Goal: Information Seeking & Learning: Learn about a topic

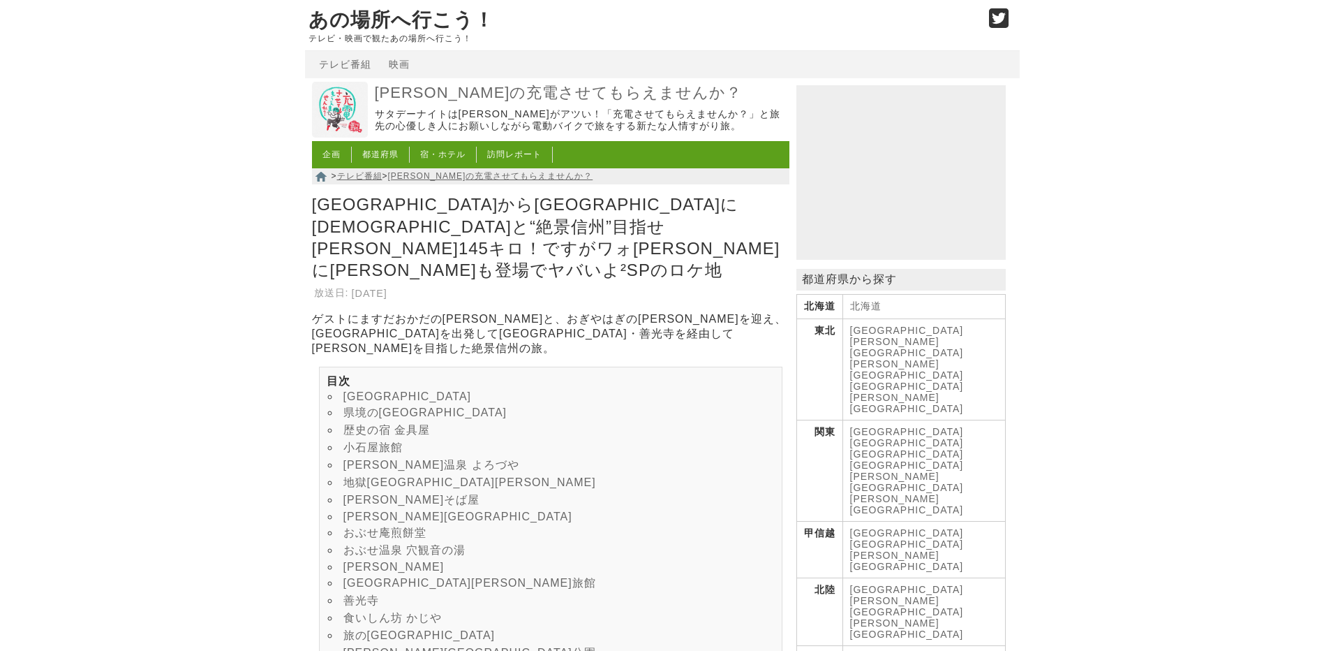
click at [391, 459] on link "[PERSON_NAME]温泉 よろづや" at bounding box center [431, 465] width 176 height 12
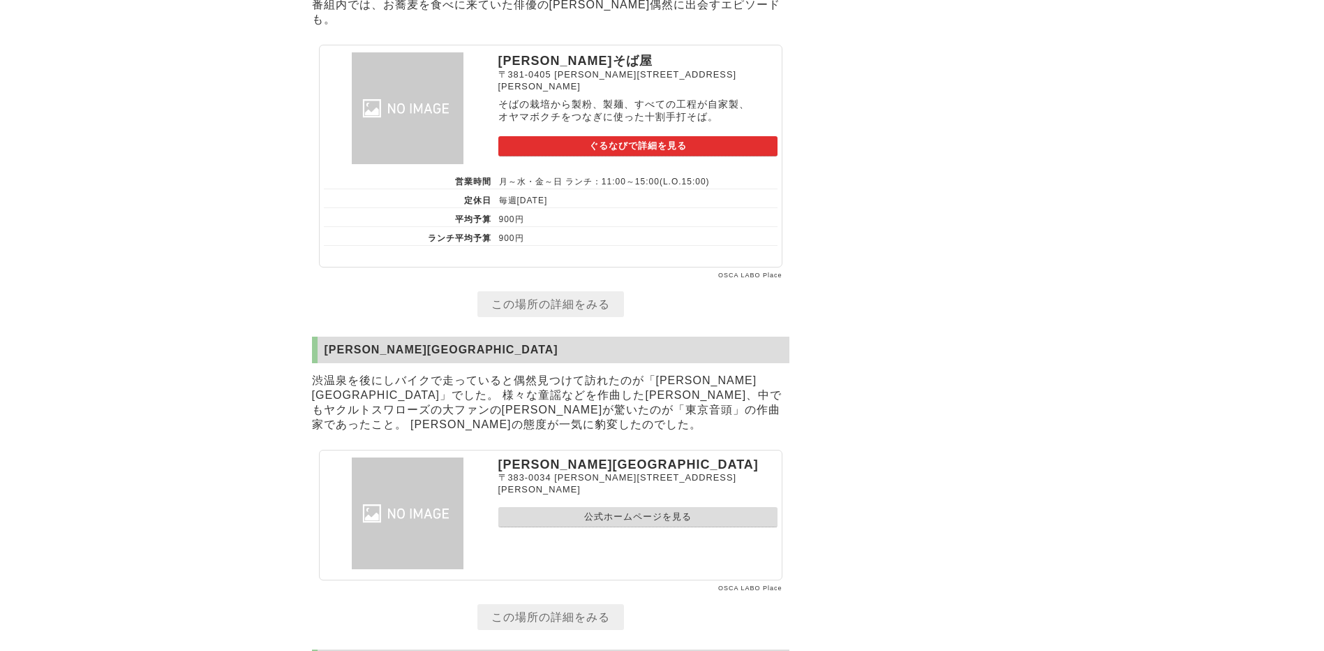
scroll to position [4723, 0]
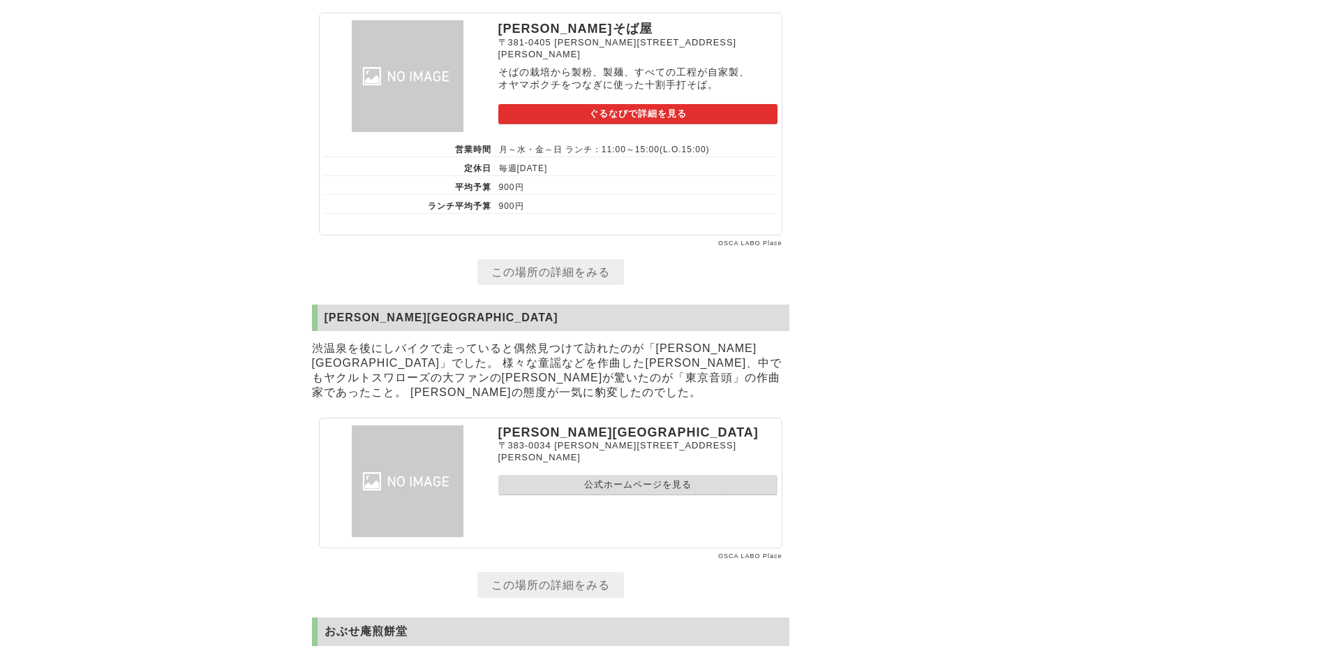
click at [529, 285] on link "この場所の詳細をみる" at bounding box center [550, 272] width 147 height 26
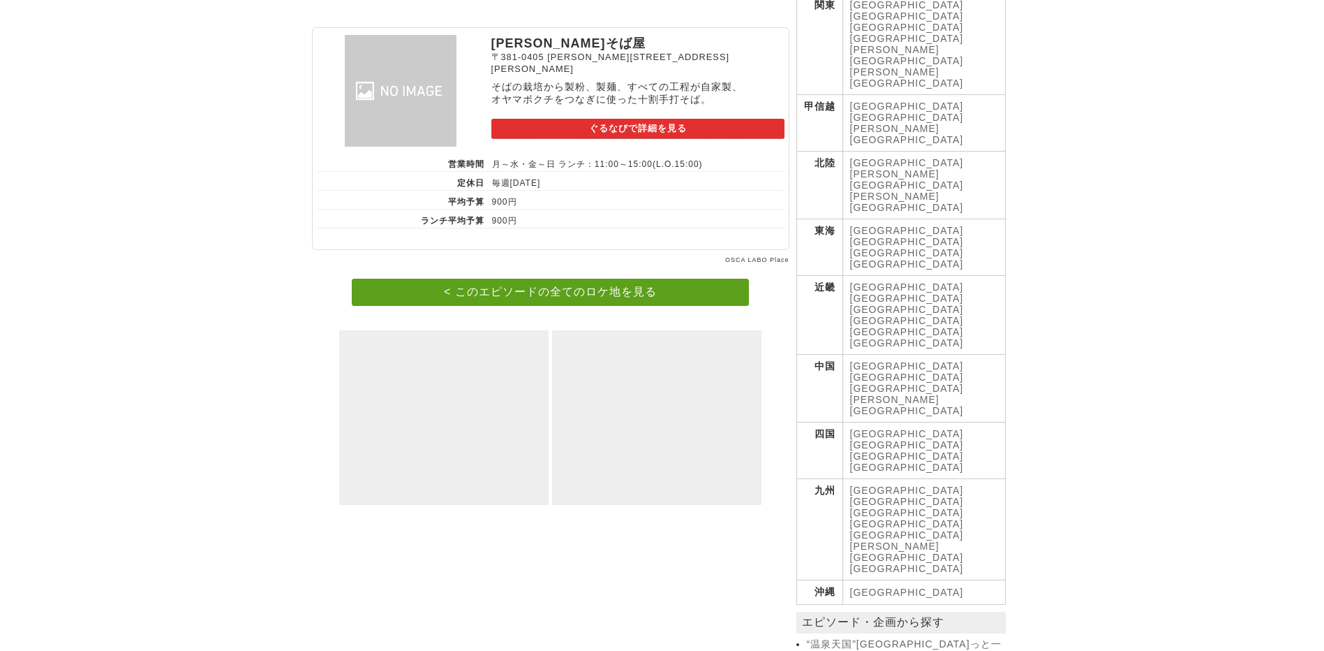
scroll to position [163, 0]
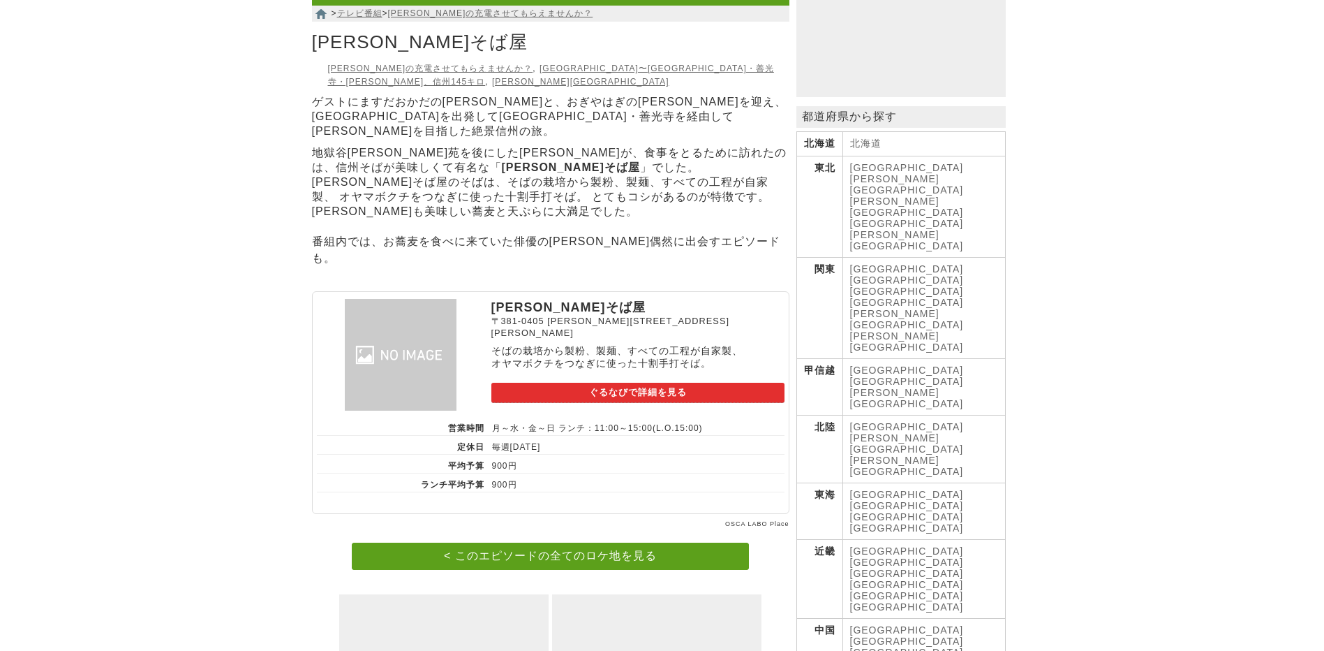
click at [634, 382] on link "ぐるなびで詳細を見る" at bounding box center [637, 392] width 293 height 20
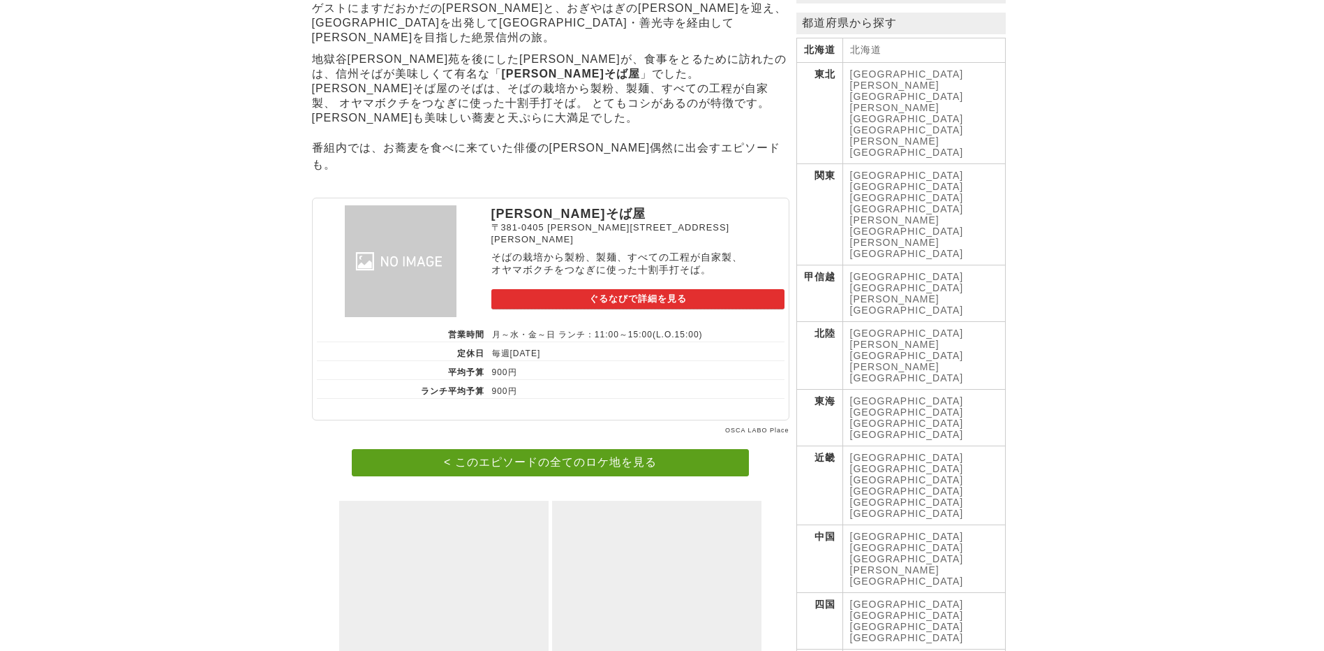
scroll to position [0, 0]
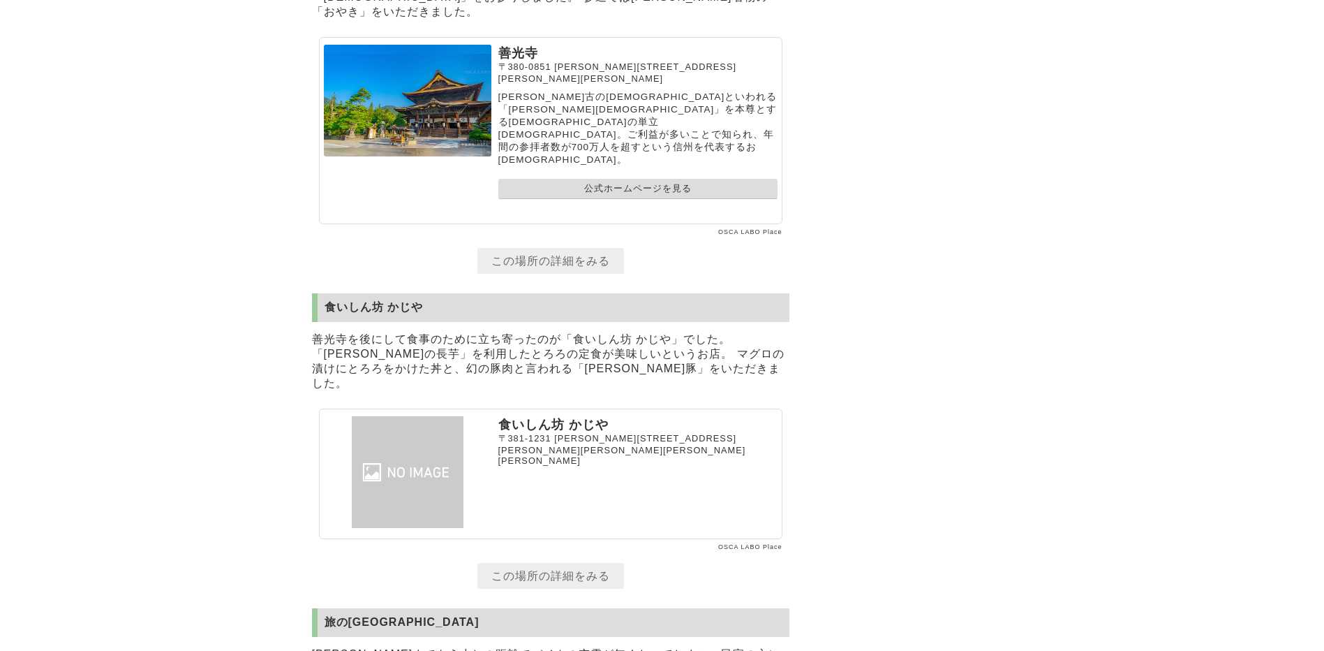
scroll to position [7329, 0]
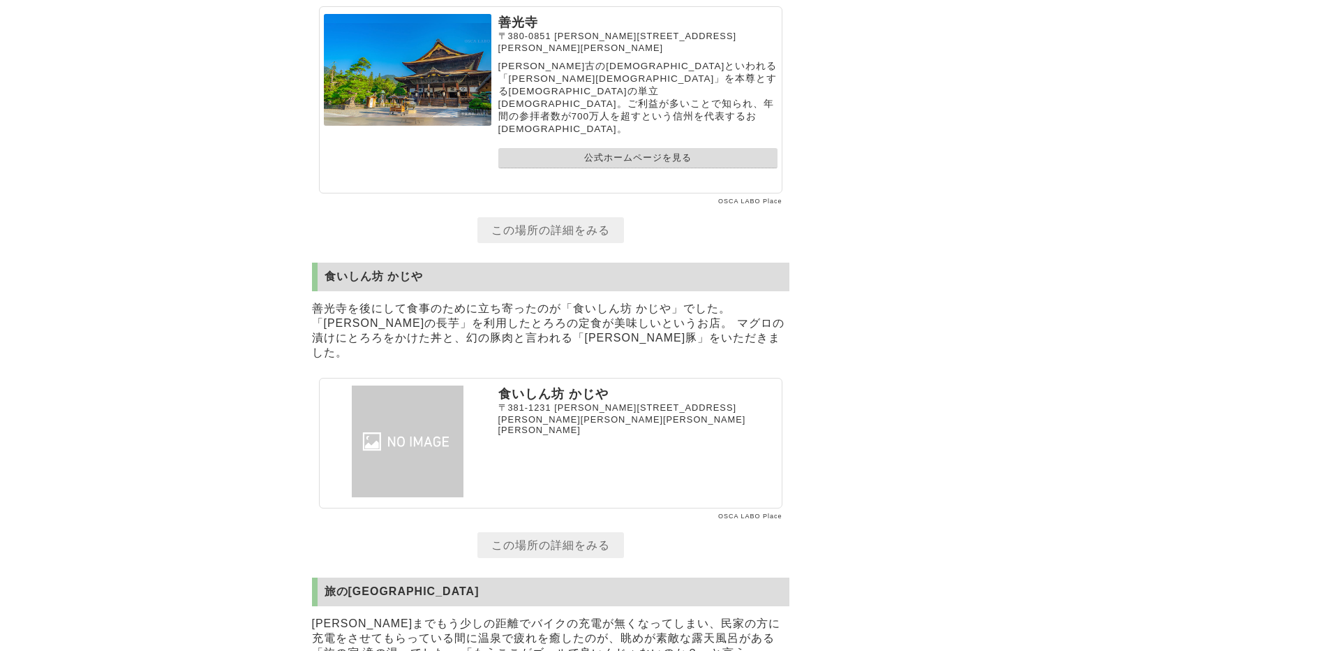
click at [567, 532] on link "この場所の詳細をみる" at bounding box center [550, 545] width 147 height 26
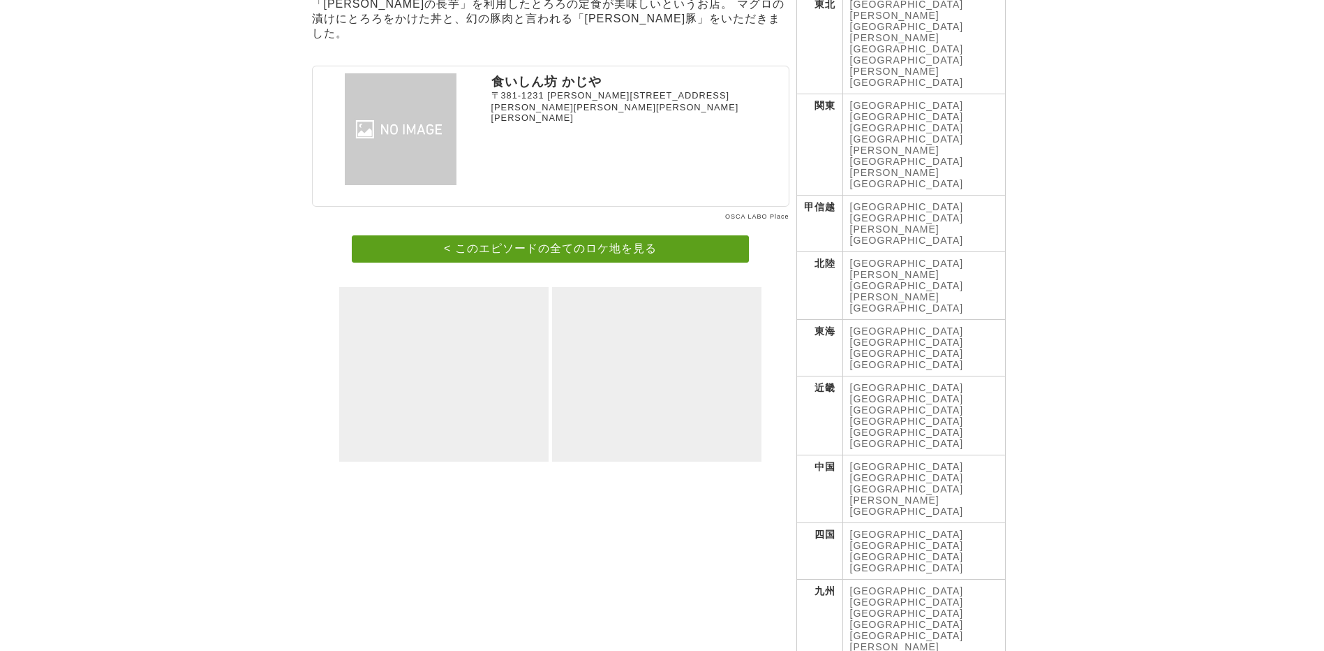
scroll to position [163, 0]
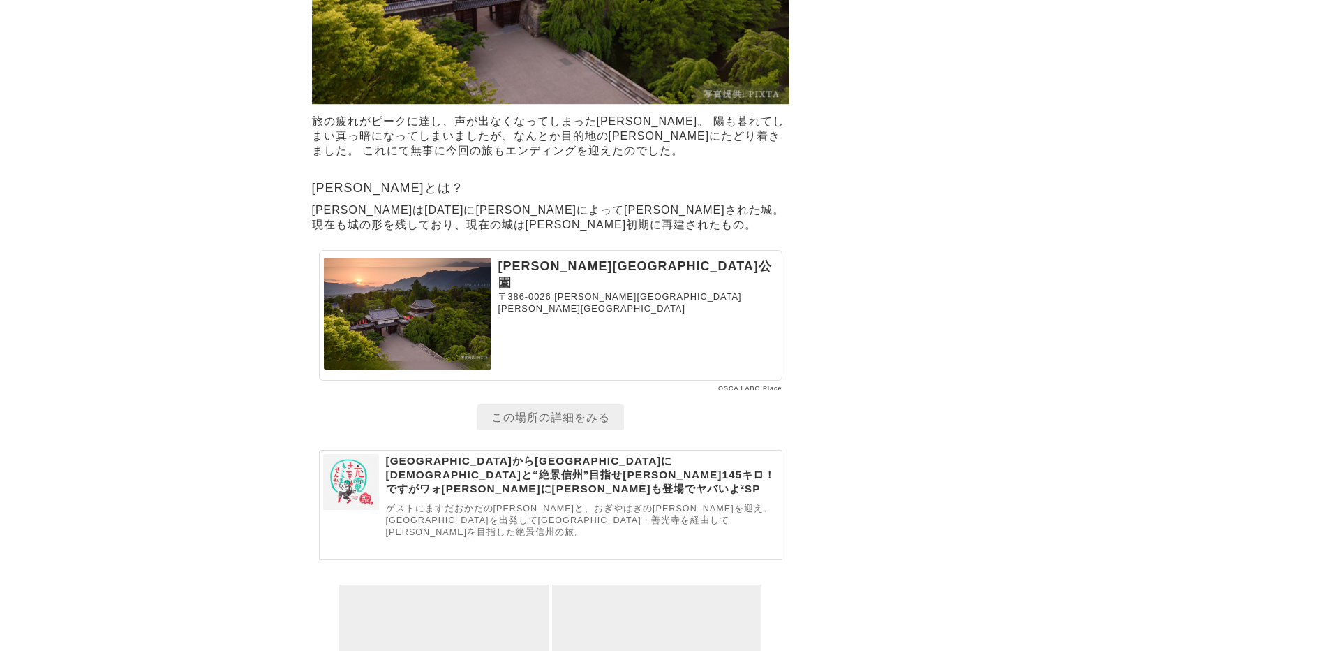
scroll to position [8589, 0]
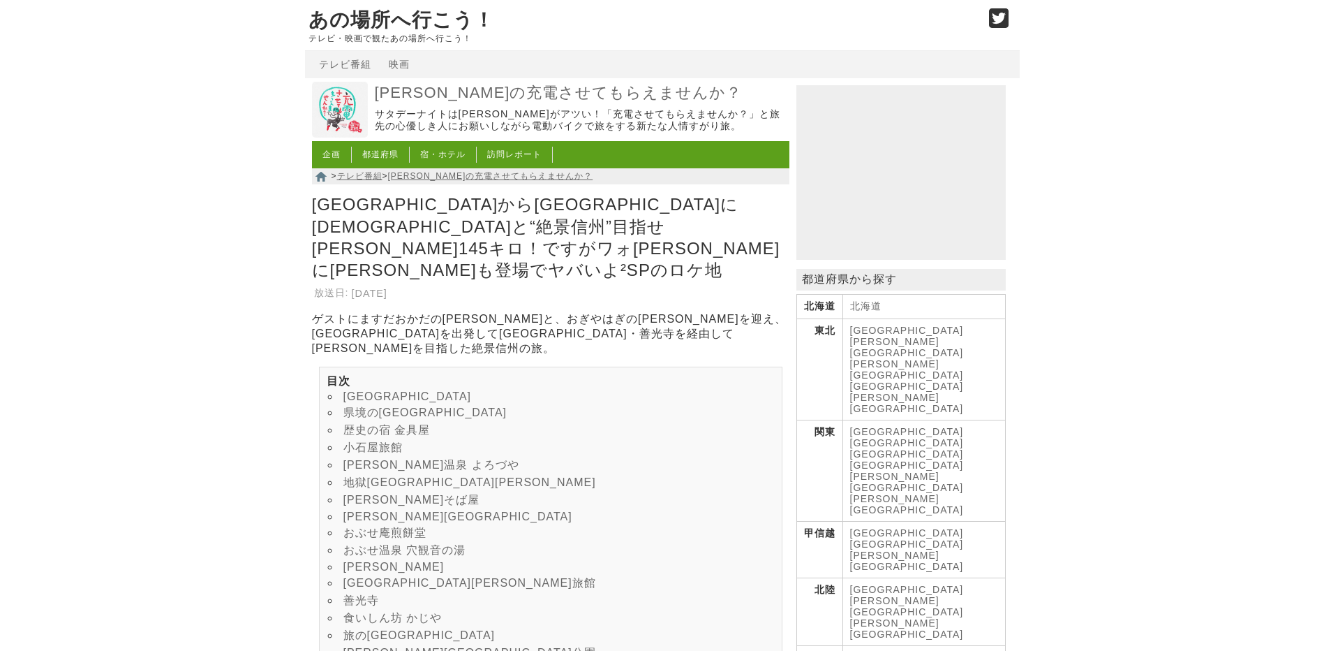
scroll to position [651, 0]
